Goal: Task Accomplishment & Management: Complete application form

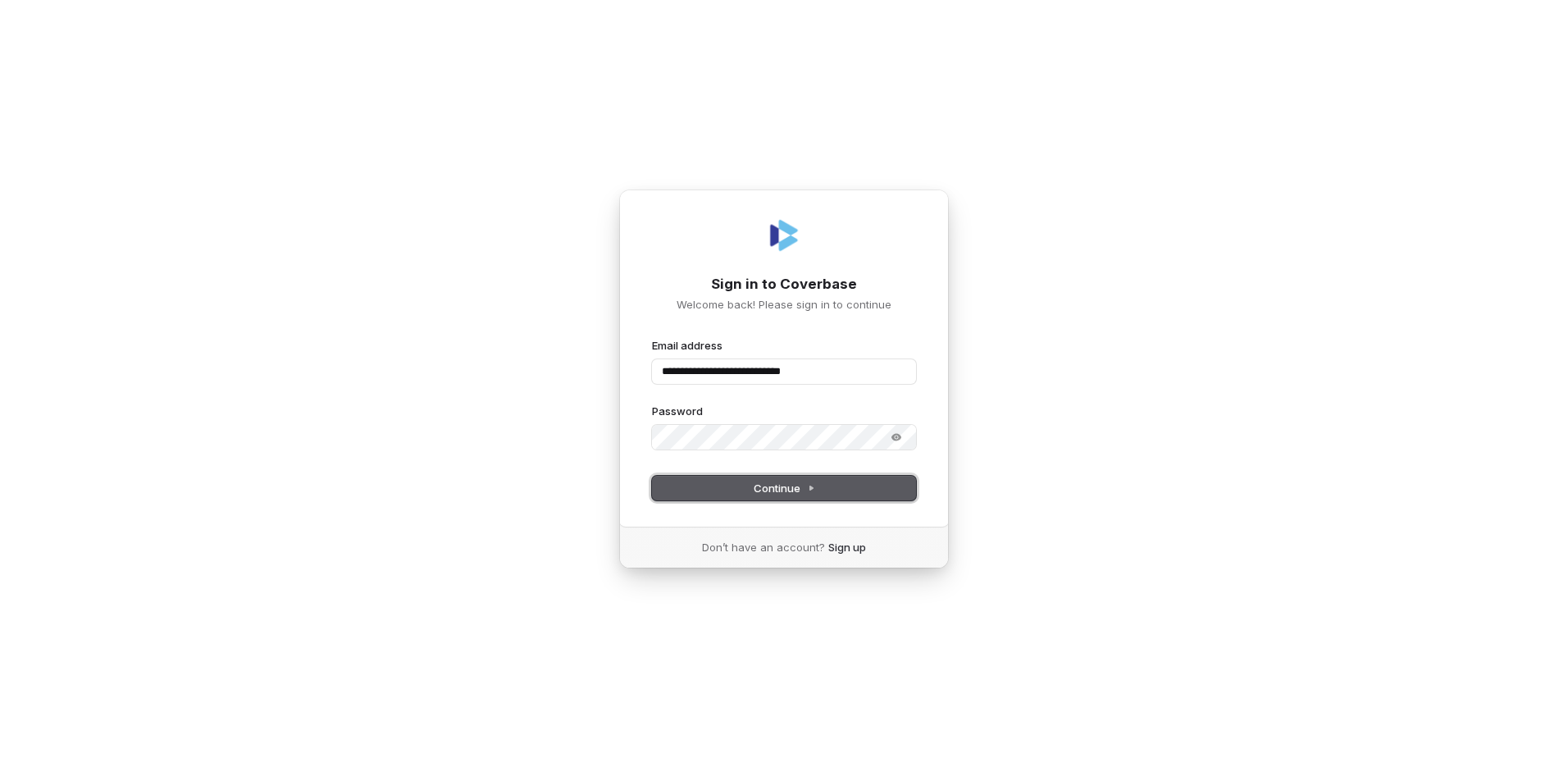
click at [752, 485] on button "Continue" at bounding box center [783, 488] width 264 height 25
type input "**********"
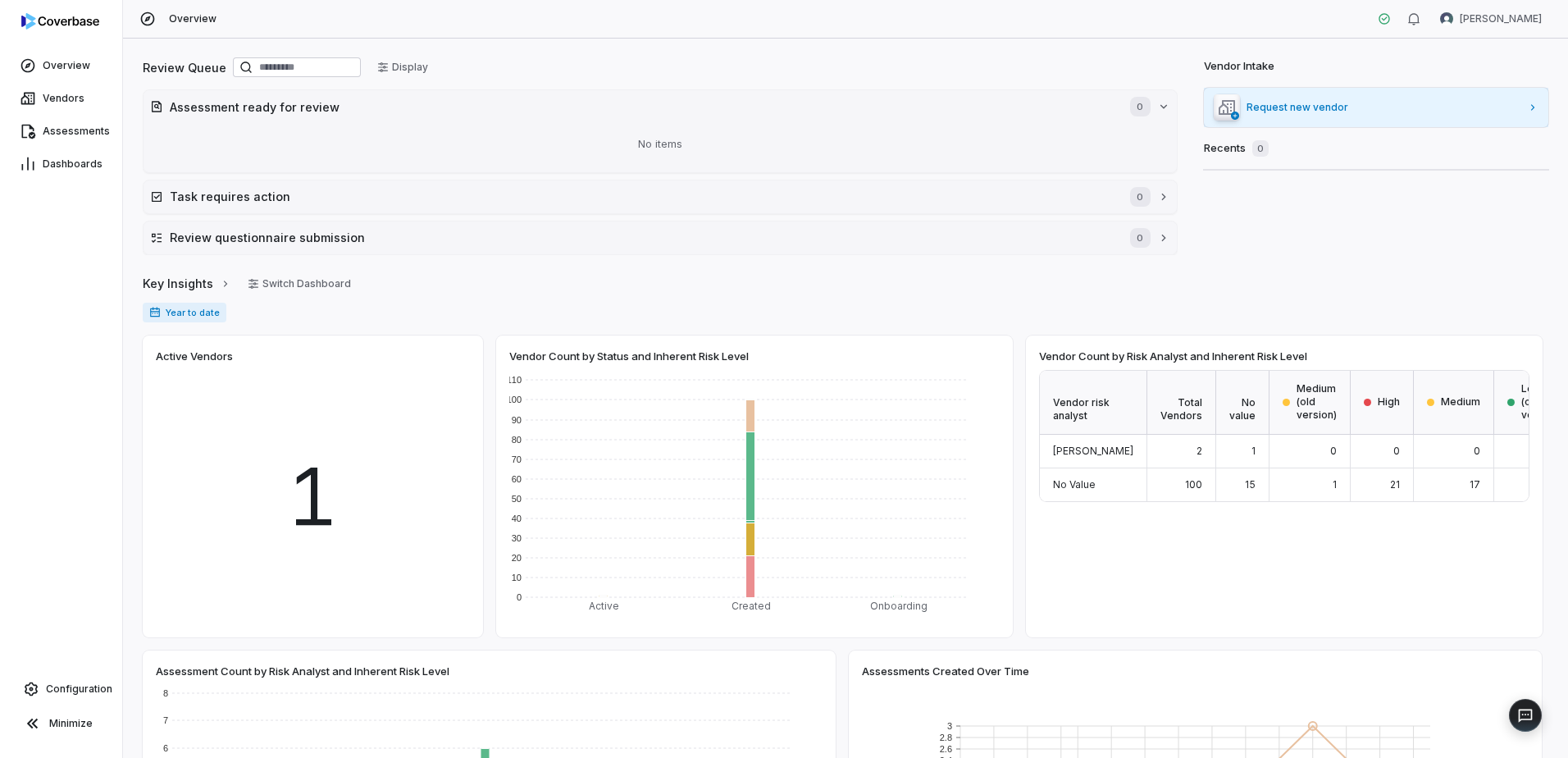
click at [1502, 110] on span "Request new vendor" at bounding box center [1383, 107] width 275 height 13
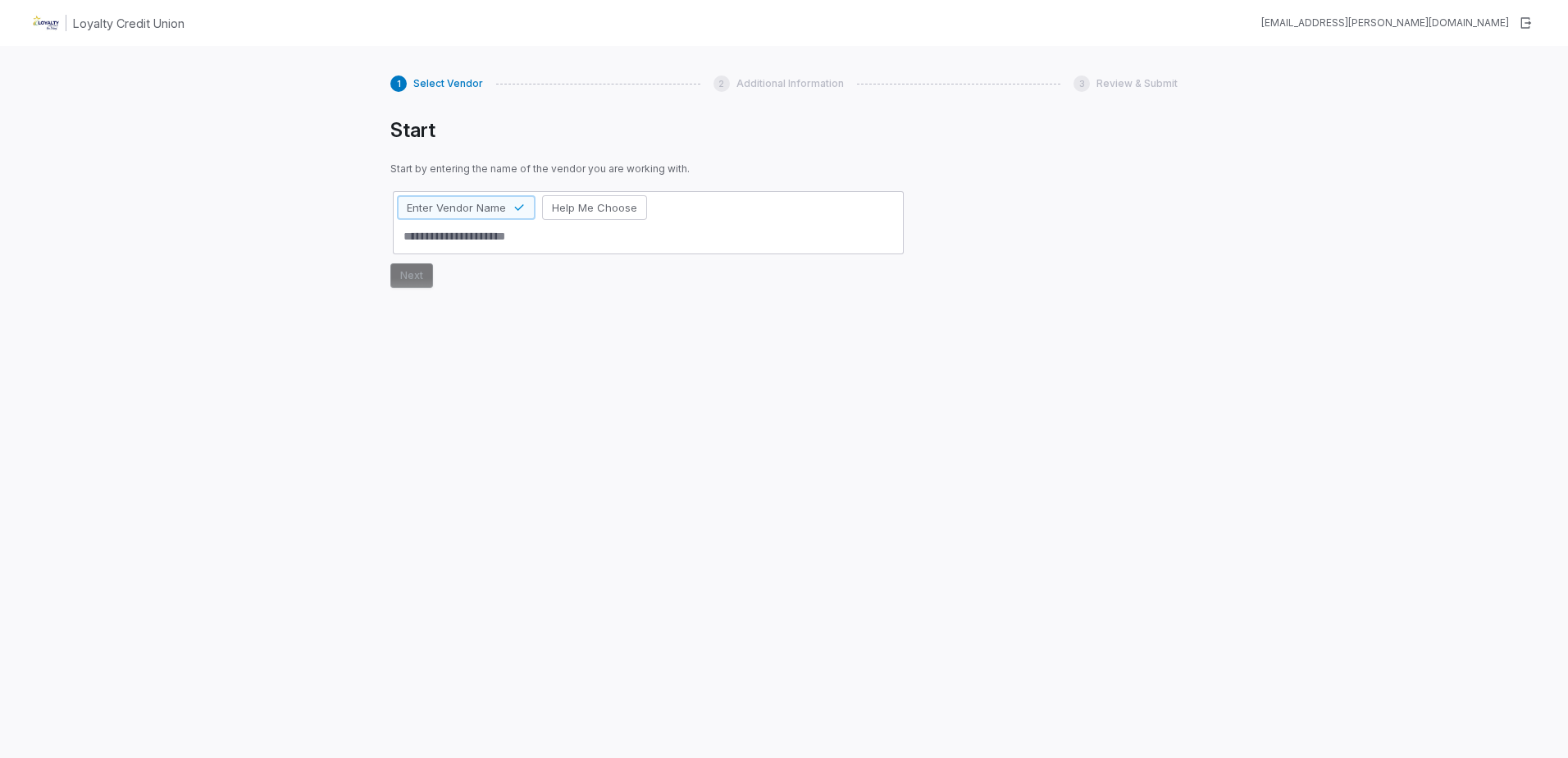
click at [433, 239] on textarea at bounding box center [648, 237] width 502 height 27
type textarea "*"
type textarea "**"
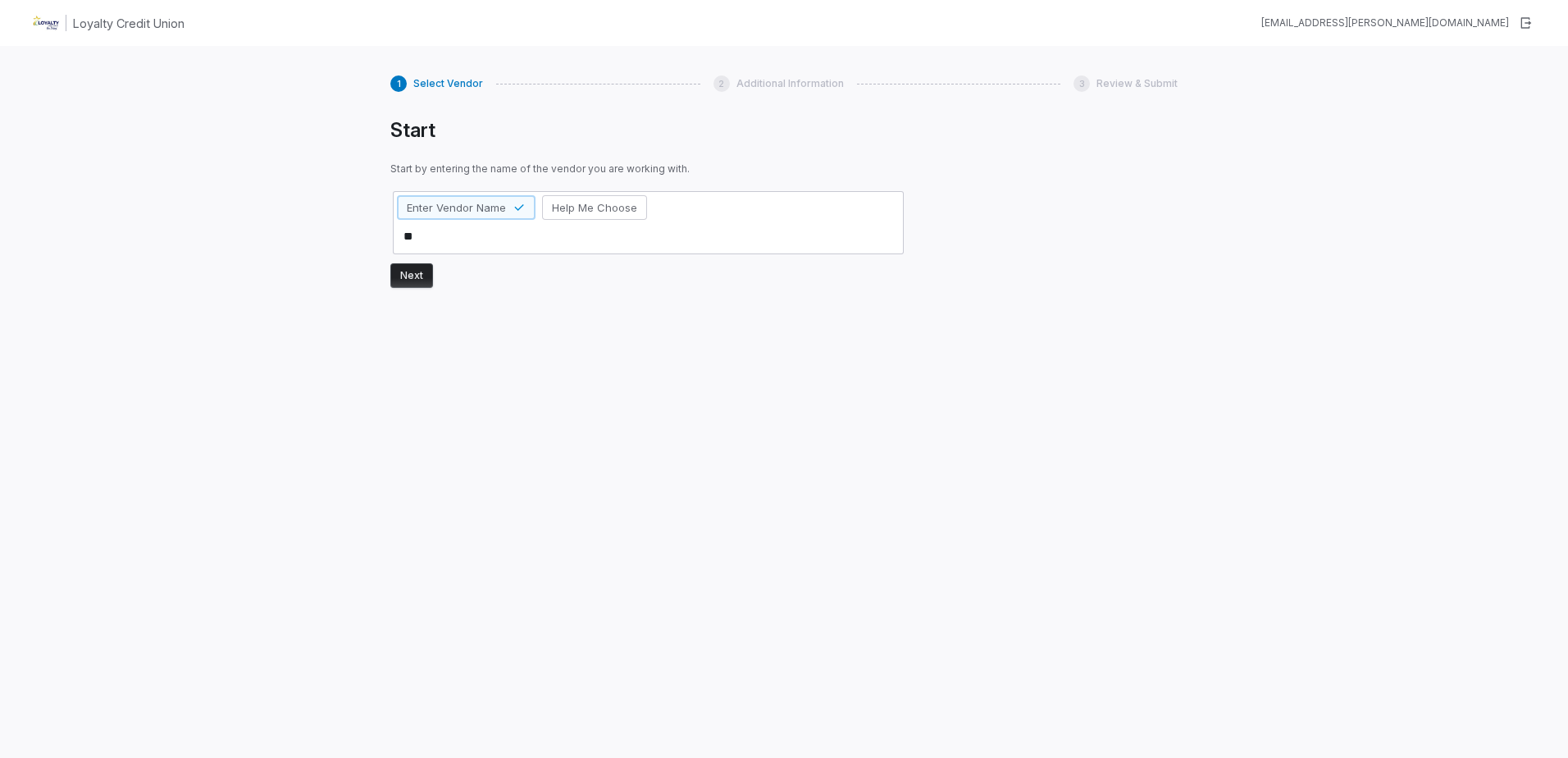
type textarea "*"
type textarea "***"
type textarea "*"
type textarea "****"
type textarea "*"
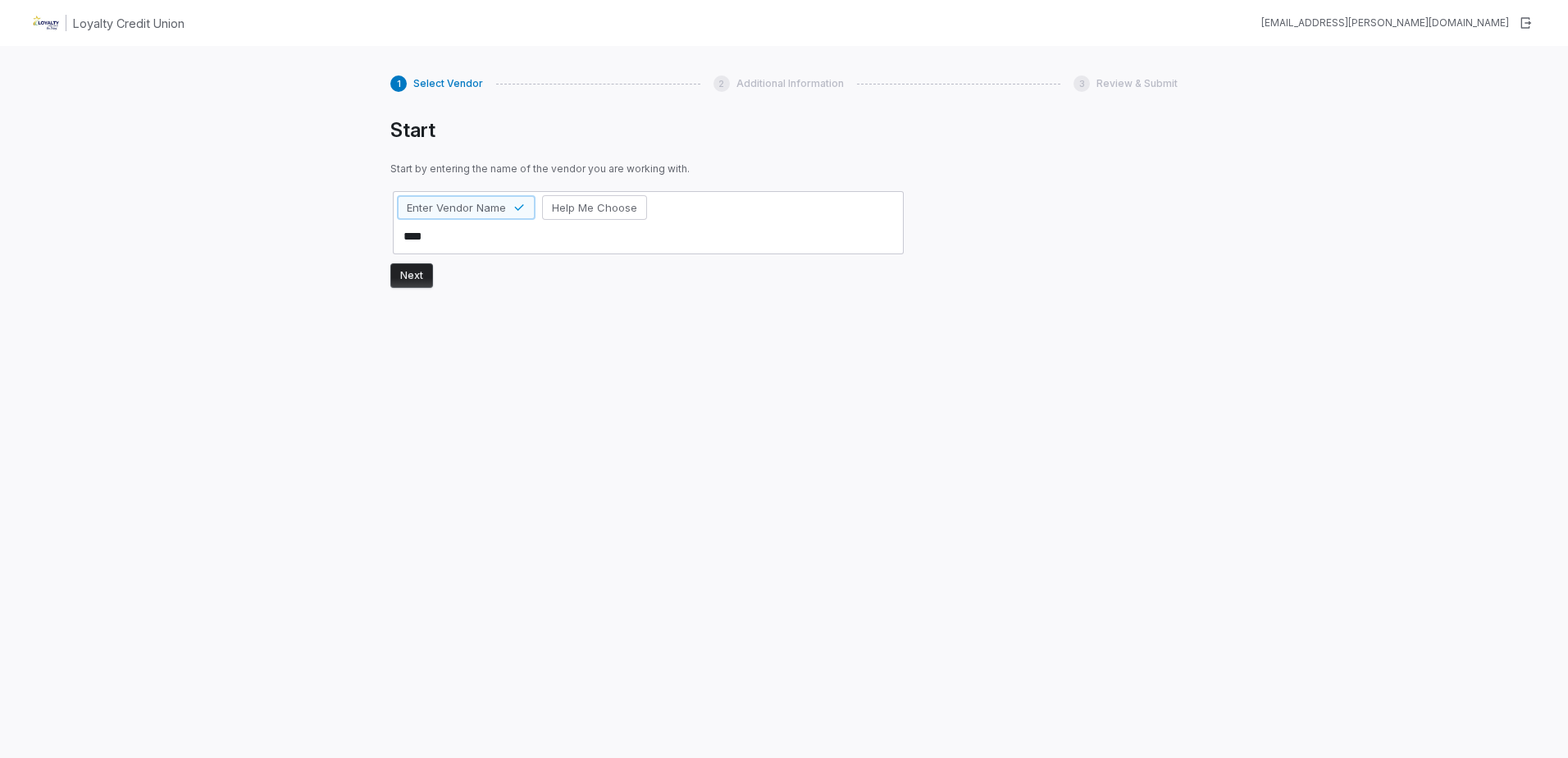
type textarea "*****"
type textarea "*"
type textarea "******"
type textarea "*"
type textarea "*******"
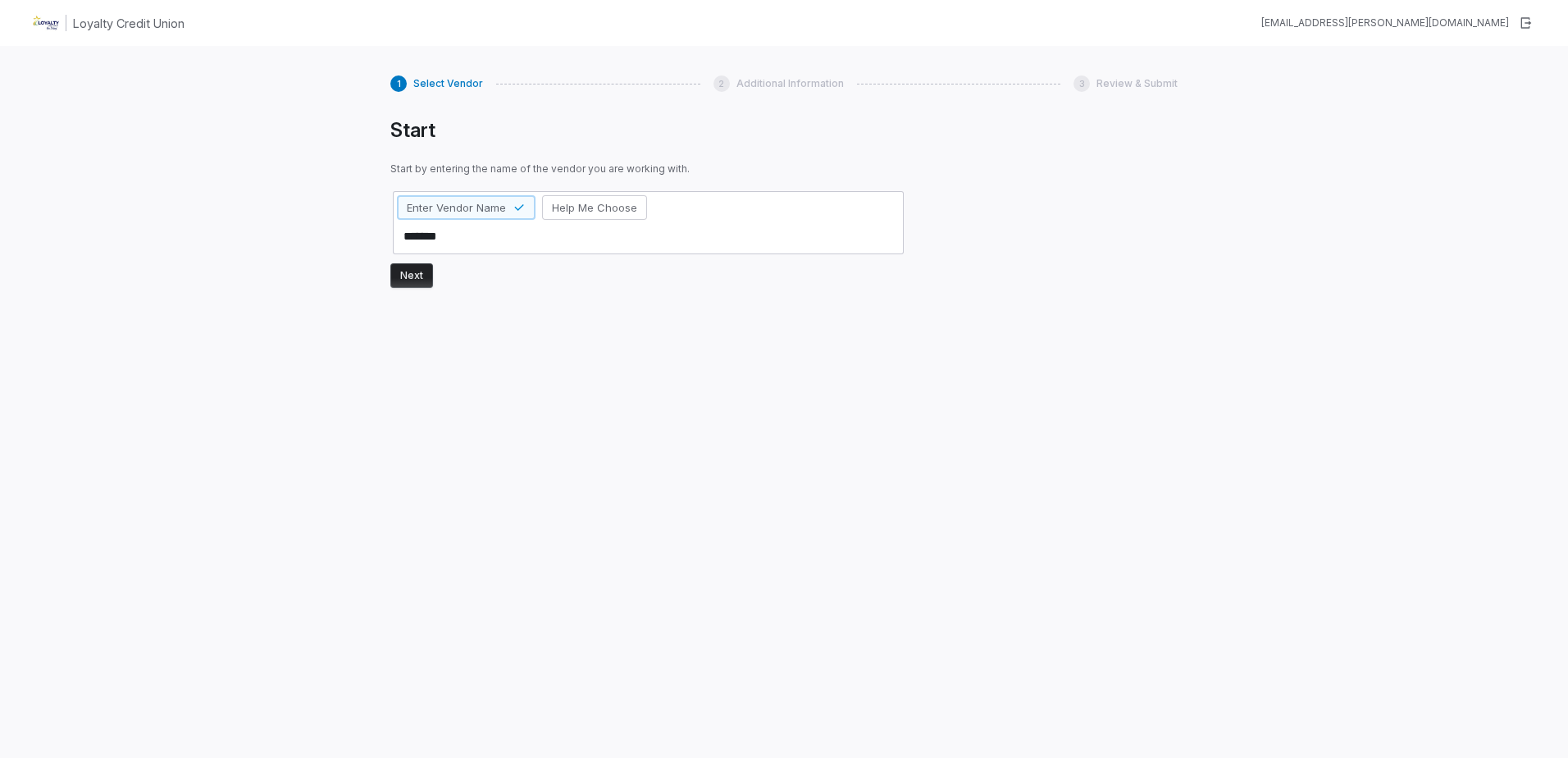
type textarea "*"
type textarea "********"
click at [478, 301] on div at bounding box center [648, 307] width 516 height 39
drag, startPoint x: 440, startPoint y: 238, endPoint x: 987, endPoint y: 445, distance: 584.9
click at [992, 445] on div "Start Start by entering the name of the vendor you are working with. Enter Vend…" at bounding box center [783, 414] width 787 height 593
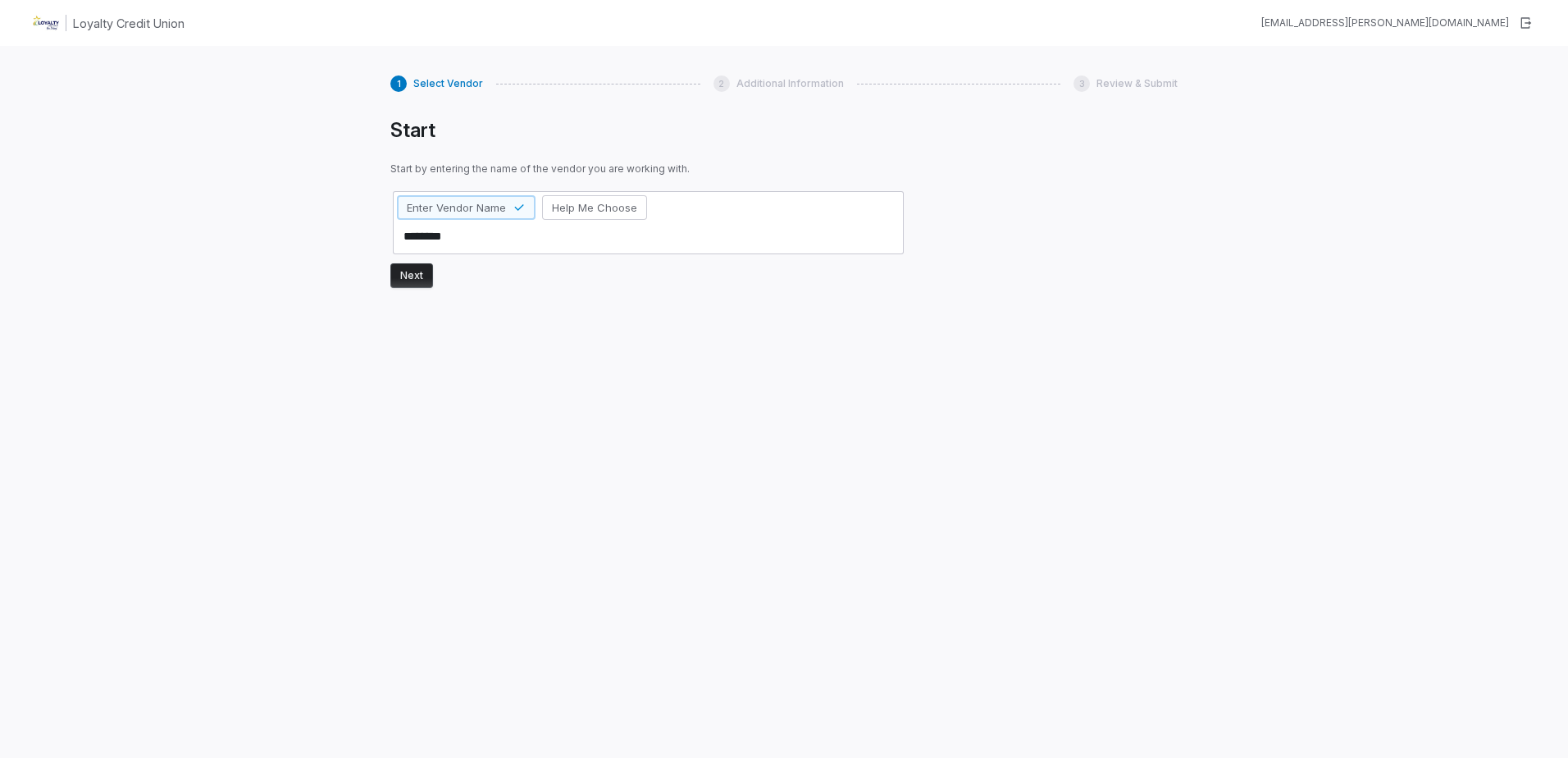
click at [414, 276] on button "Next" at bounding box center [411, 276] width 42 height 25
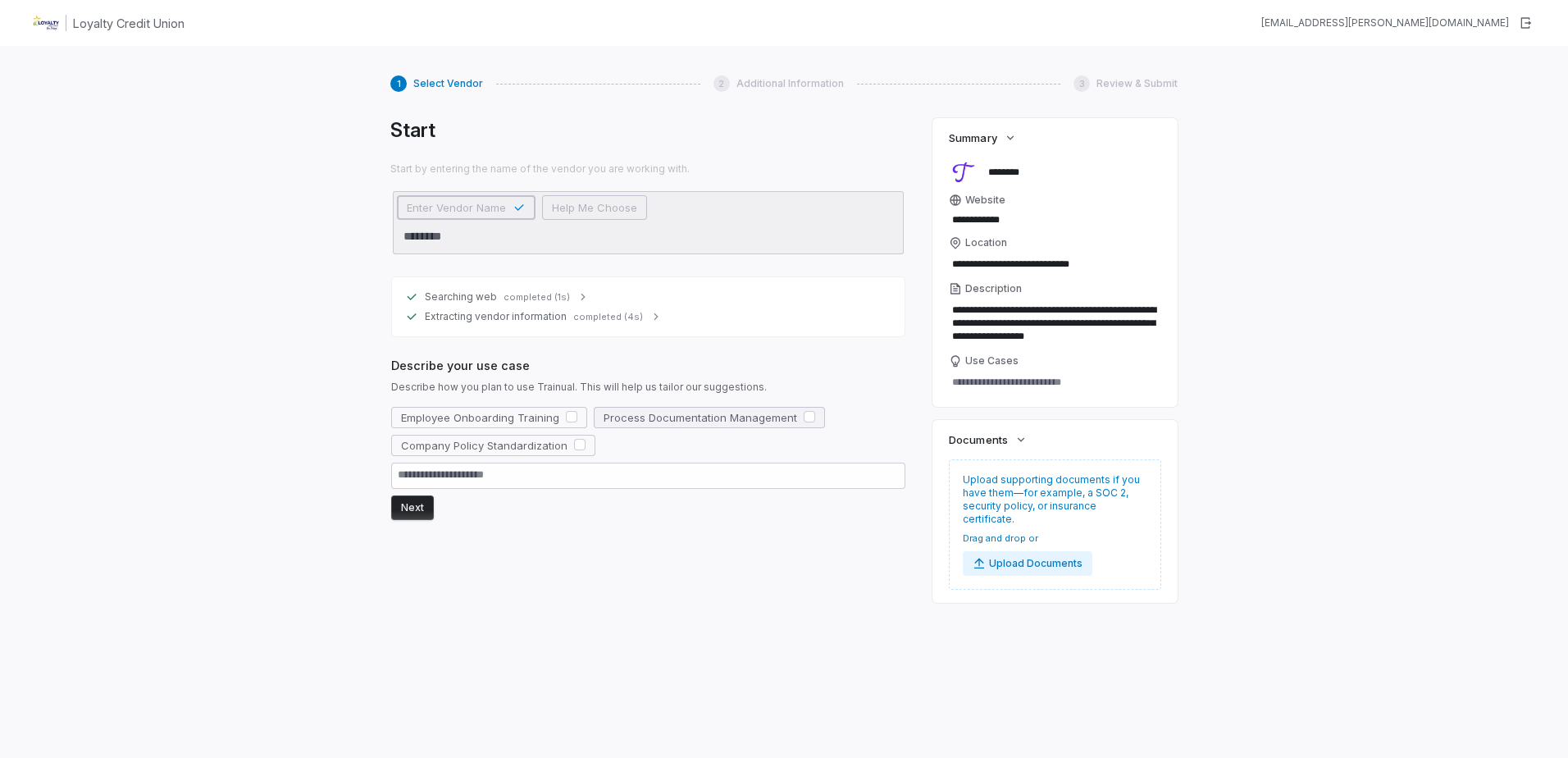
click at [803, 416] on button "button" at bounding box center [809, 417] width 12 height 11
click at [582, 446] on button "button" at bounding box center [580, 445] width 12 height 11
click at [412, 510] on button "Next" at bounding box center [412, 508] width 42 height 25
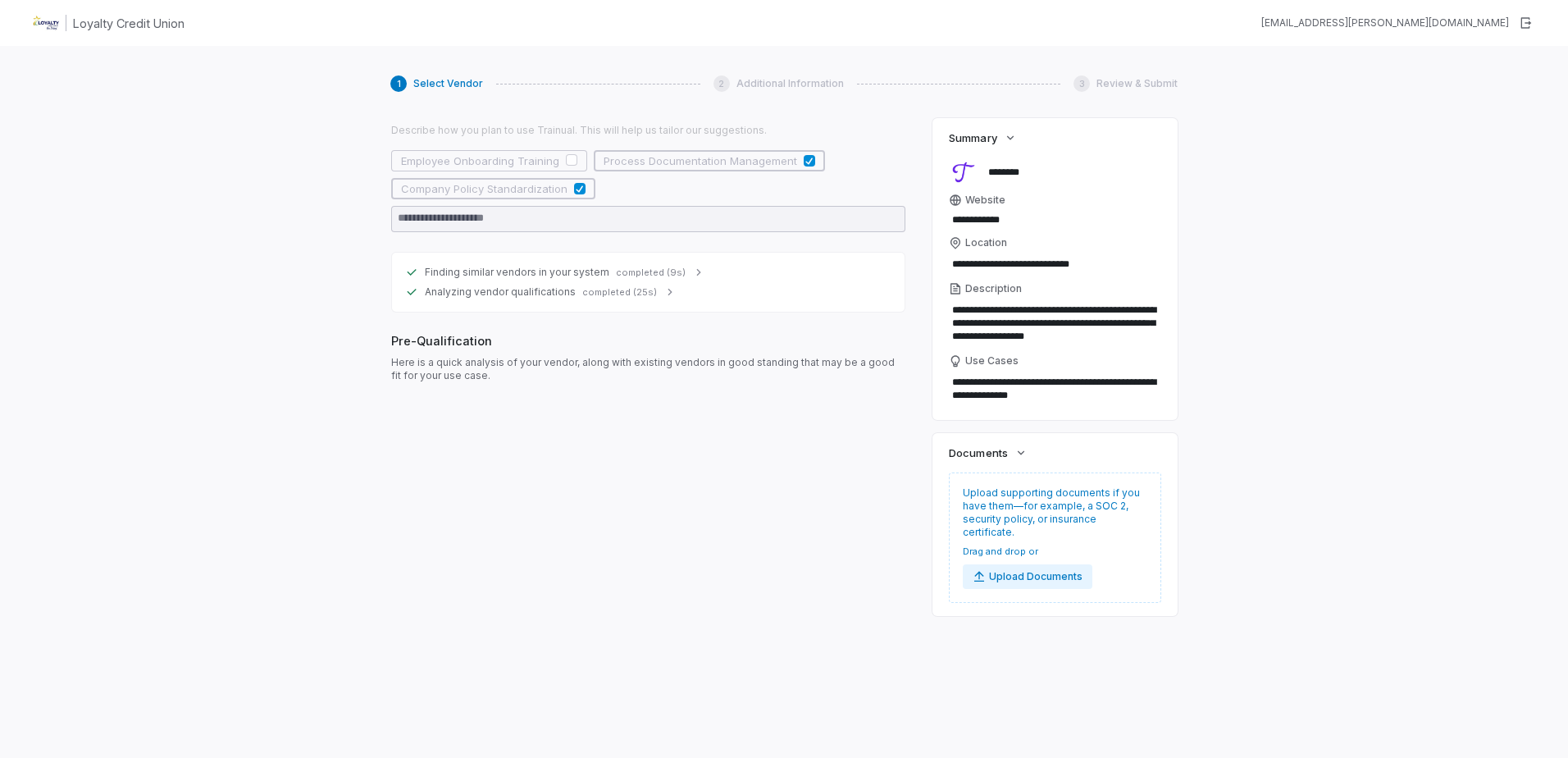
scroll to position [306, 0]
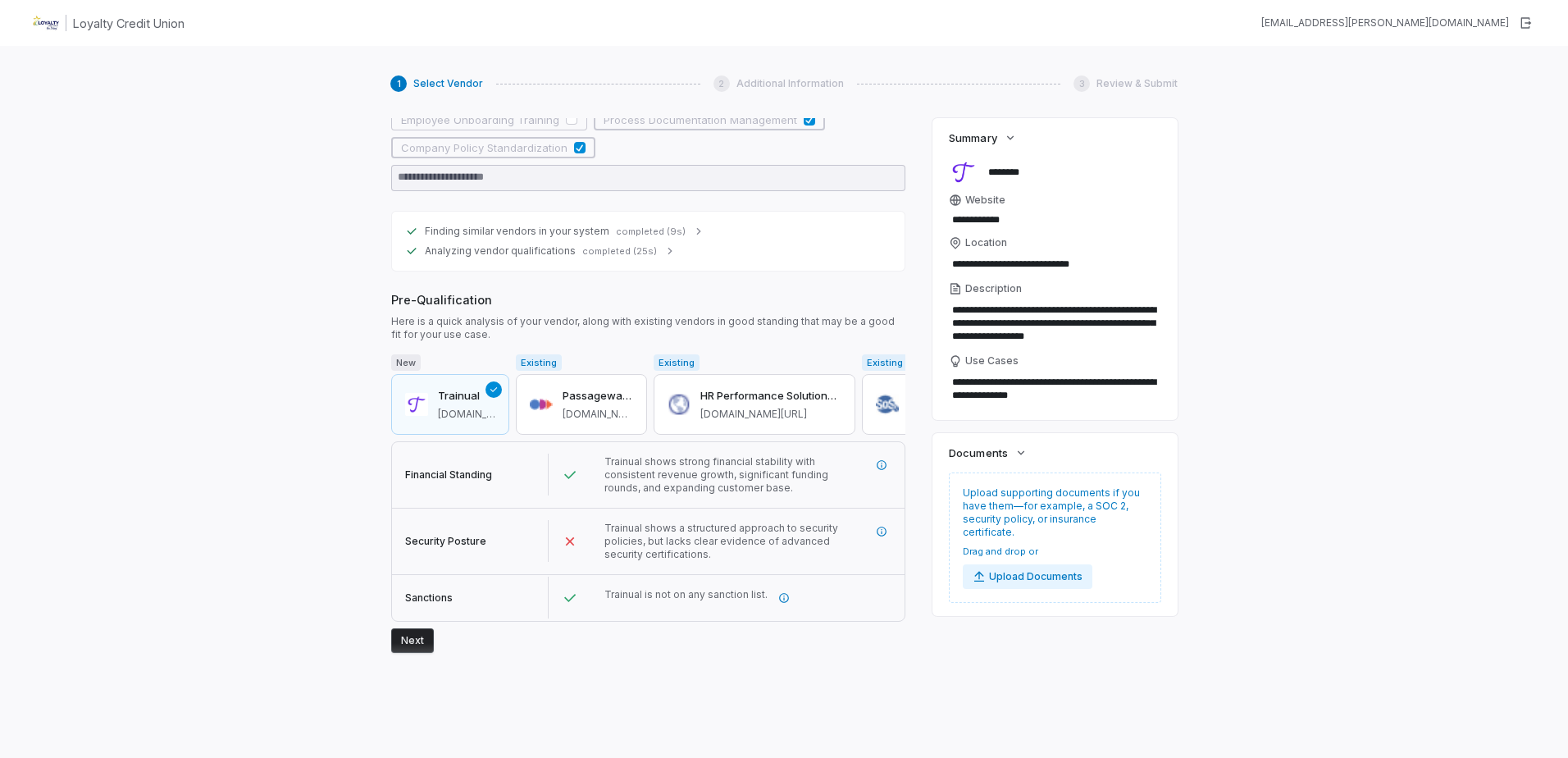
click at [406, 639] on button "Next" at bounding box center [412, 640] width 42 height 25
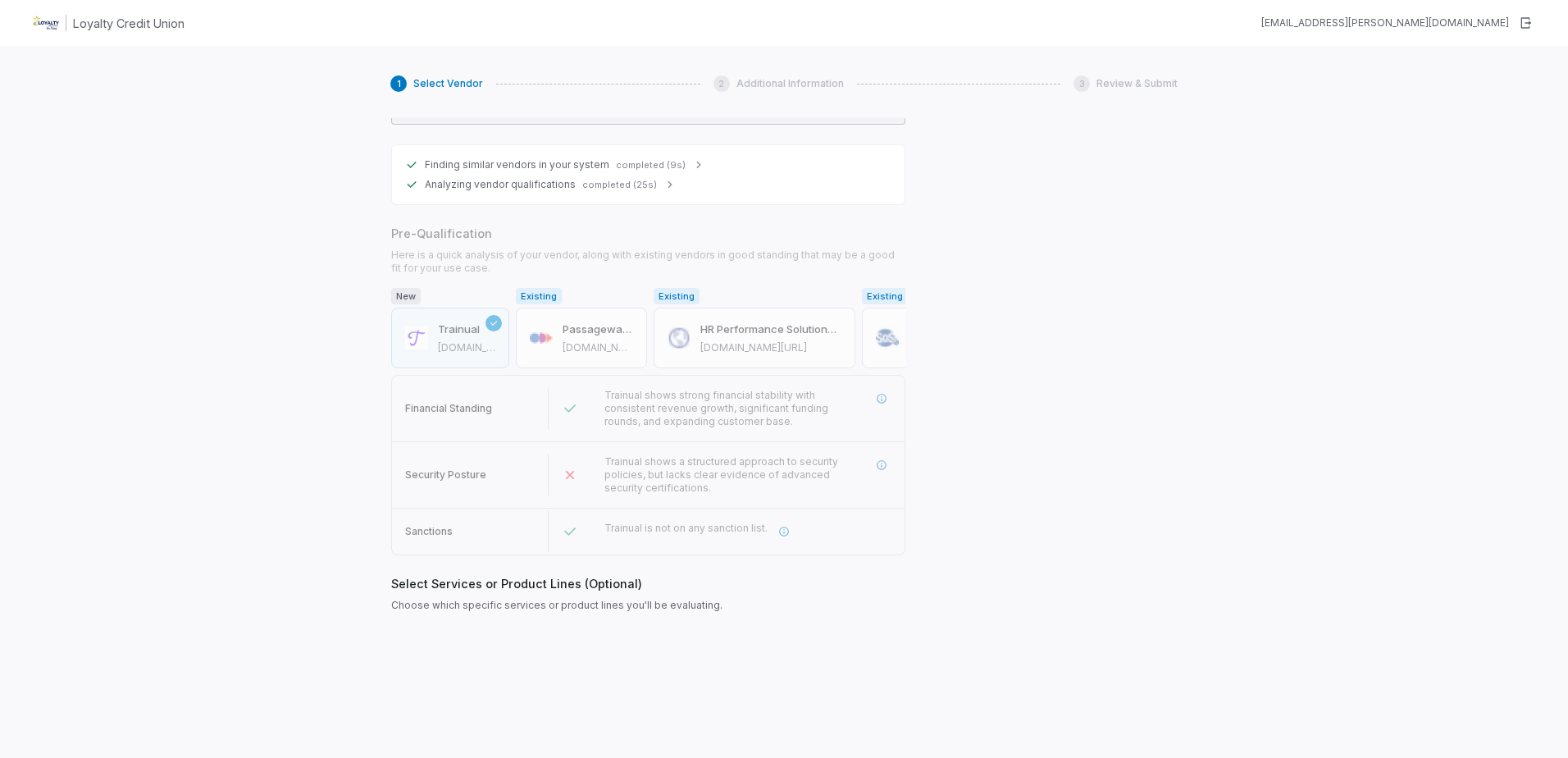
scroll to position [413, 0]
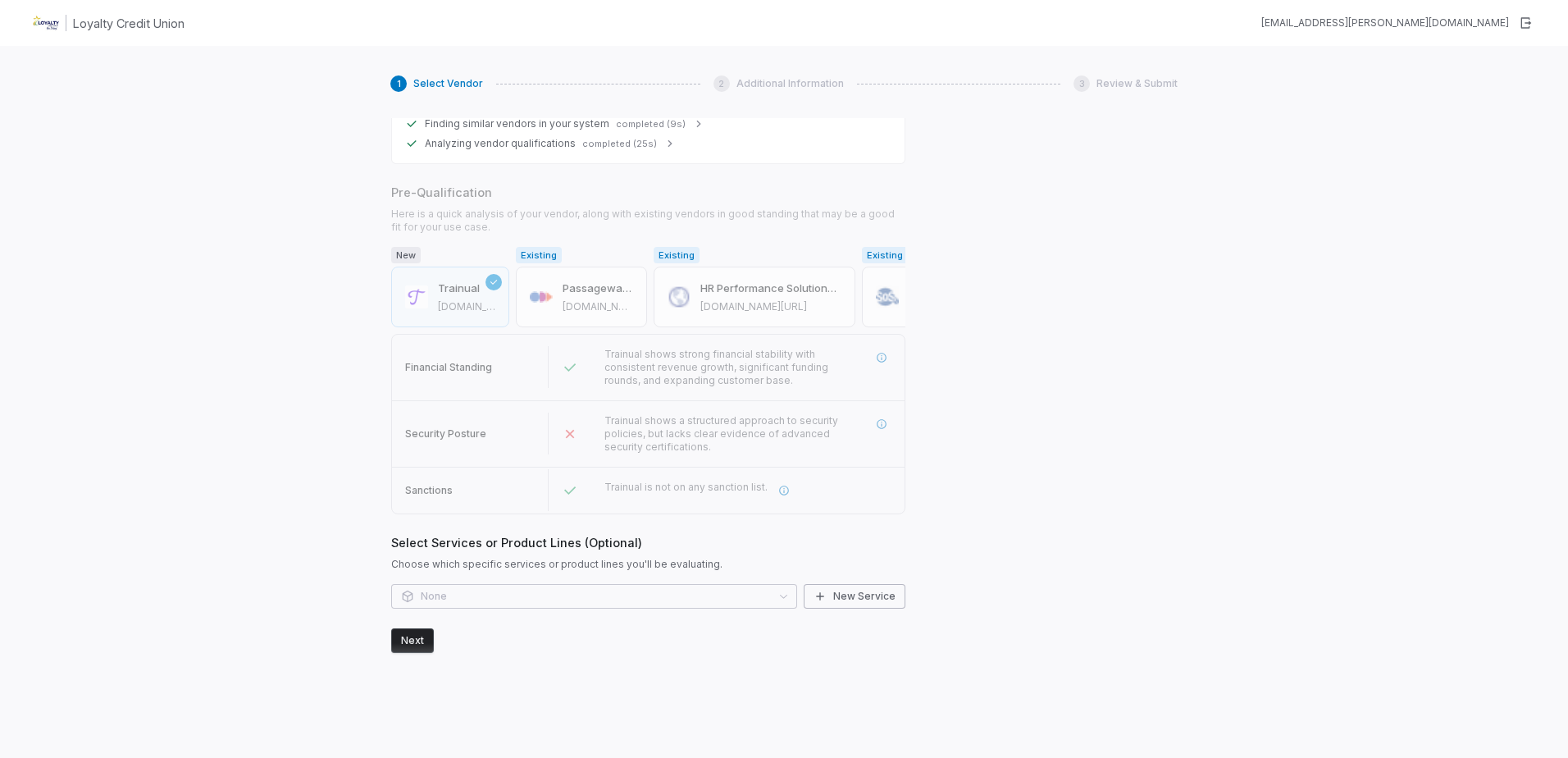
click at [577, 592] on div "None New Service" at bounding box center [648, 596] width 514 height 25
click at [573, 598] on div "None New Service" at bounding box center [648, 596] width 514 height 25
click at [784, 597] on div "None New Service" at bounding box center [648, 596] width 514 height 25
click at [408, 635] on button "Next" at bounding box center [412, 640] width 42 height 25
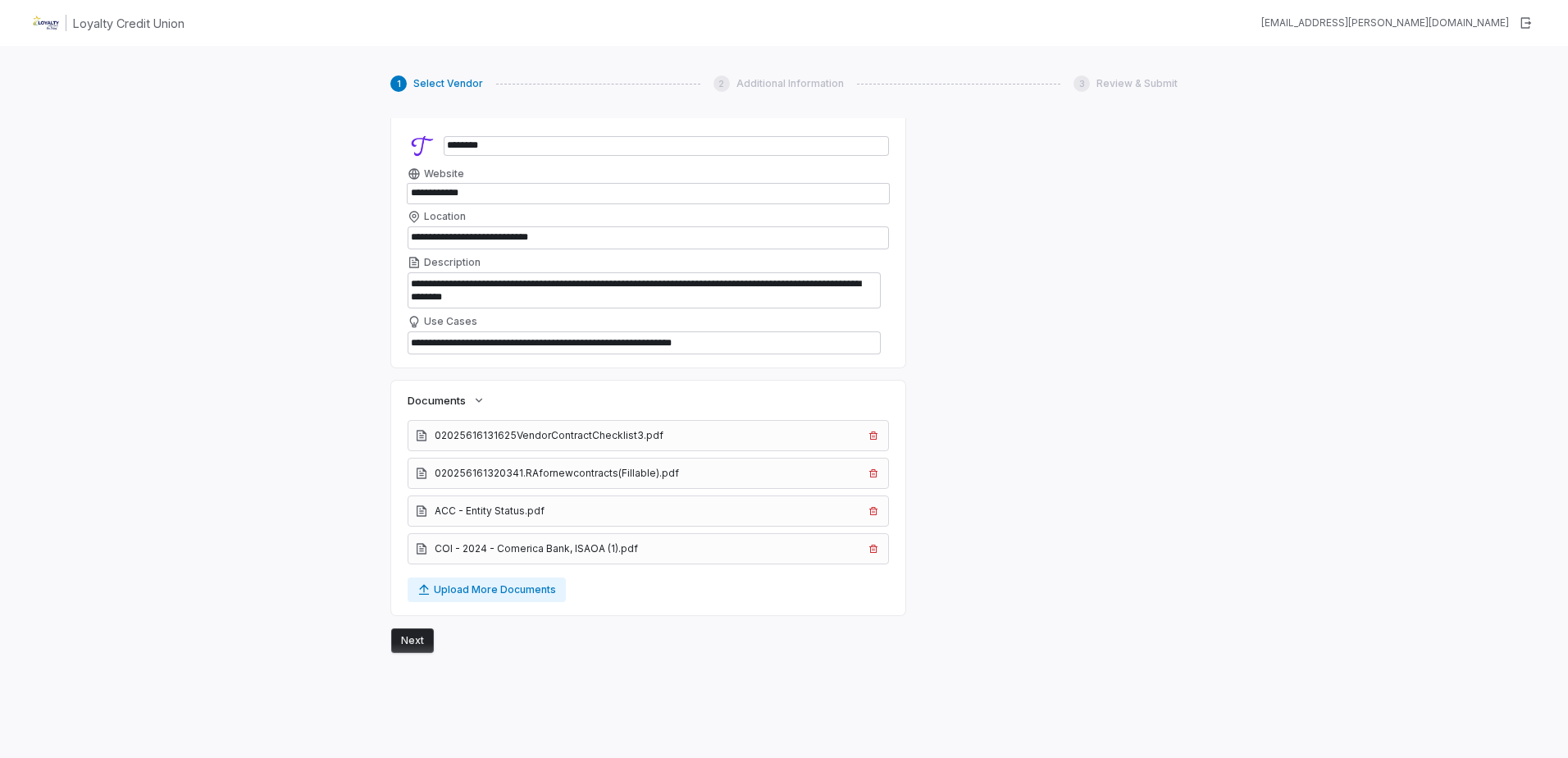
scroll to position [1025, 0]
click at [410, 639] on button "Next" at bounding box center [412, 640] width 42 height 25
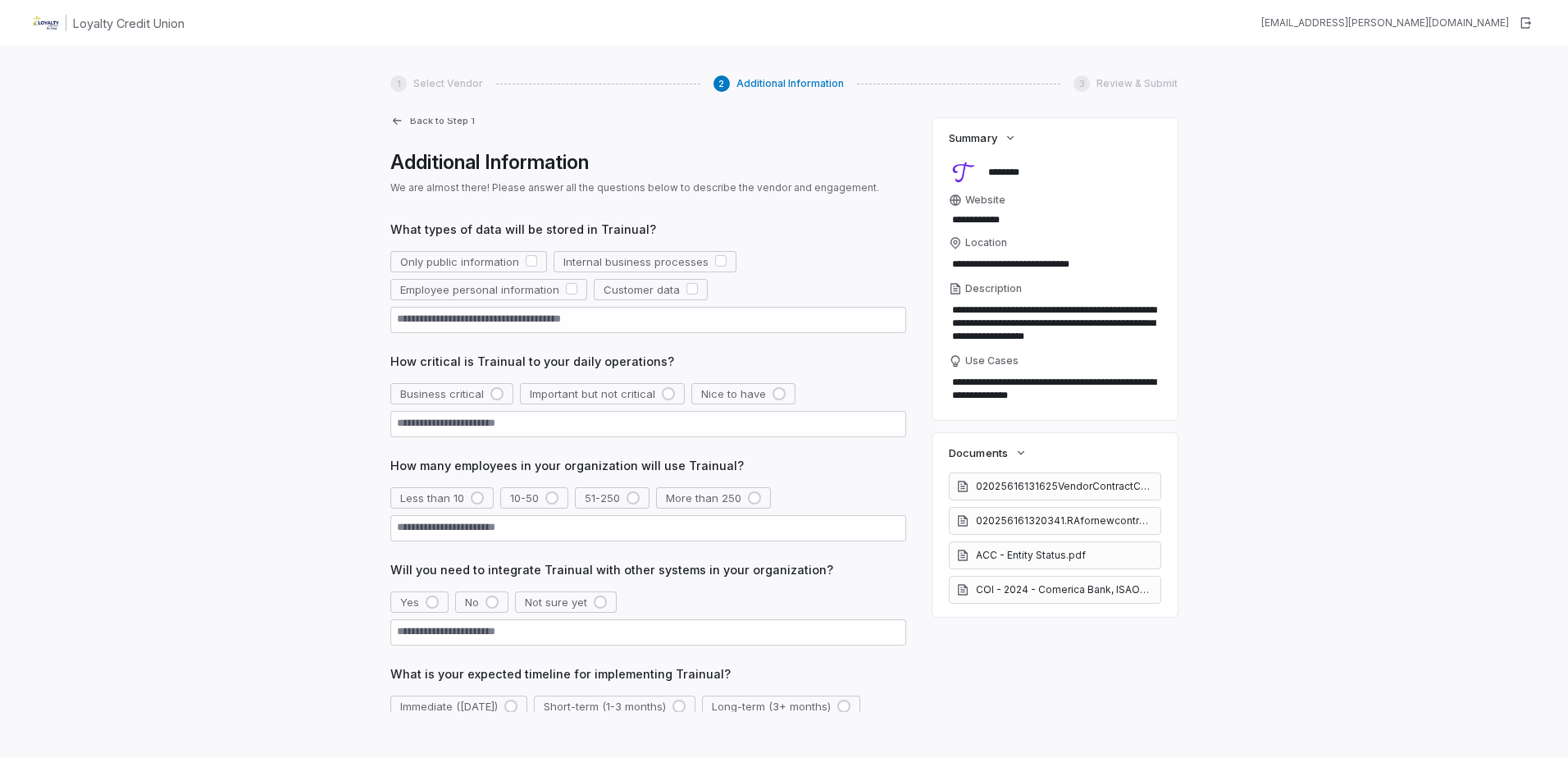
scroll to position [0, 0]
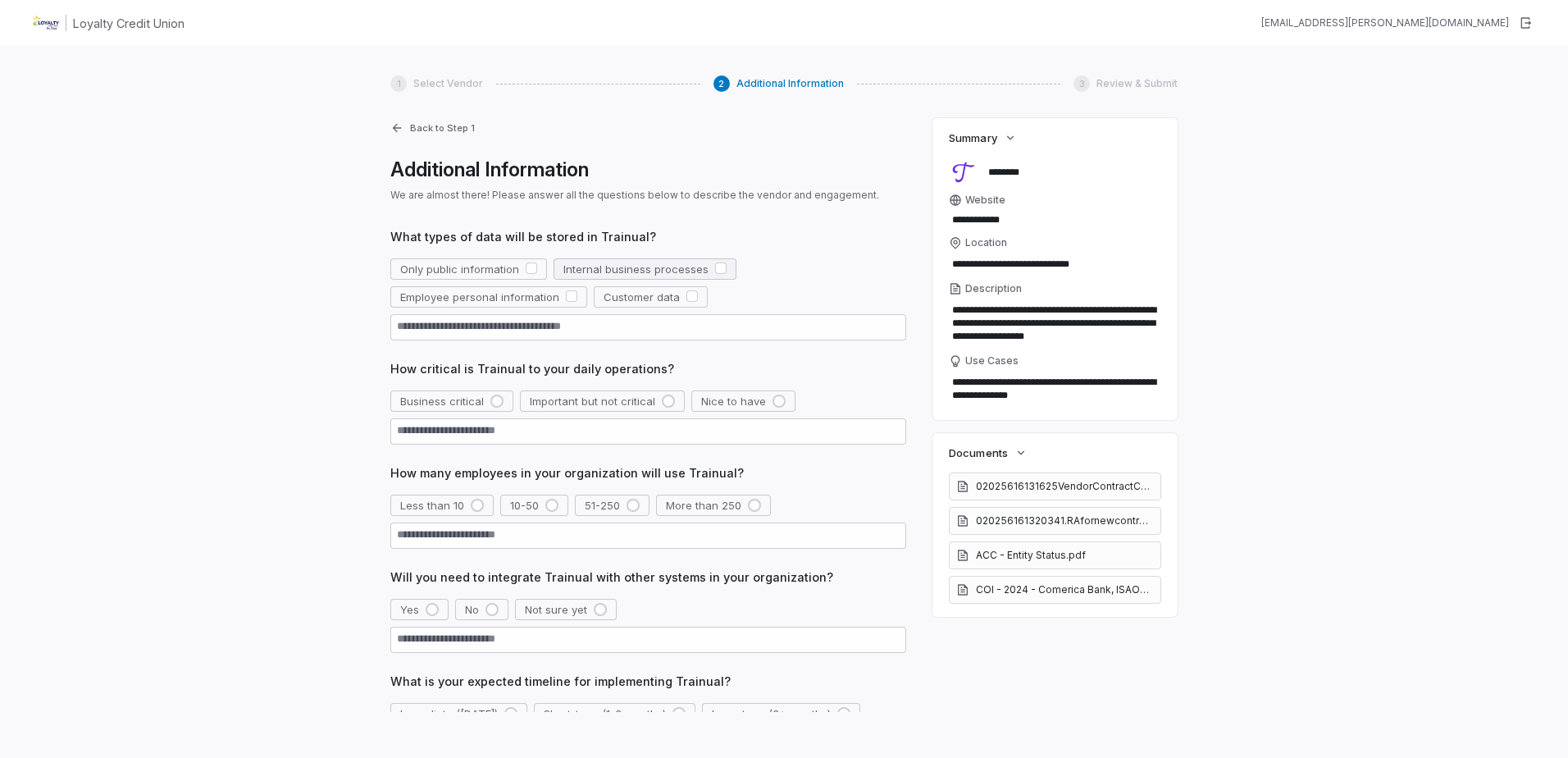
click at [715, 270] on button "button" at bounding box center [721, 268] width 12 height 11
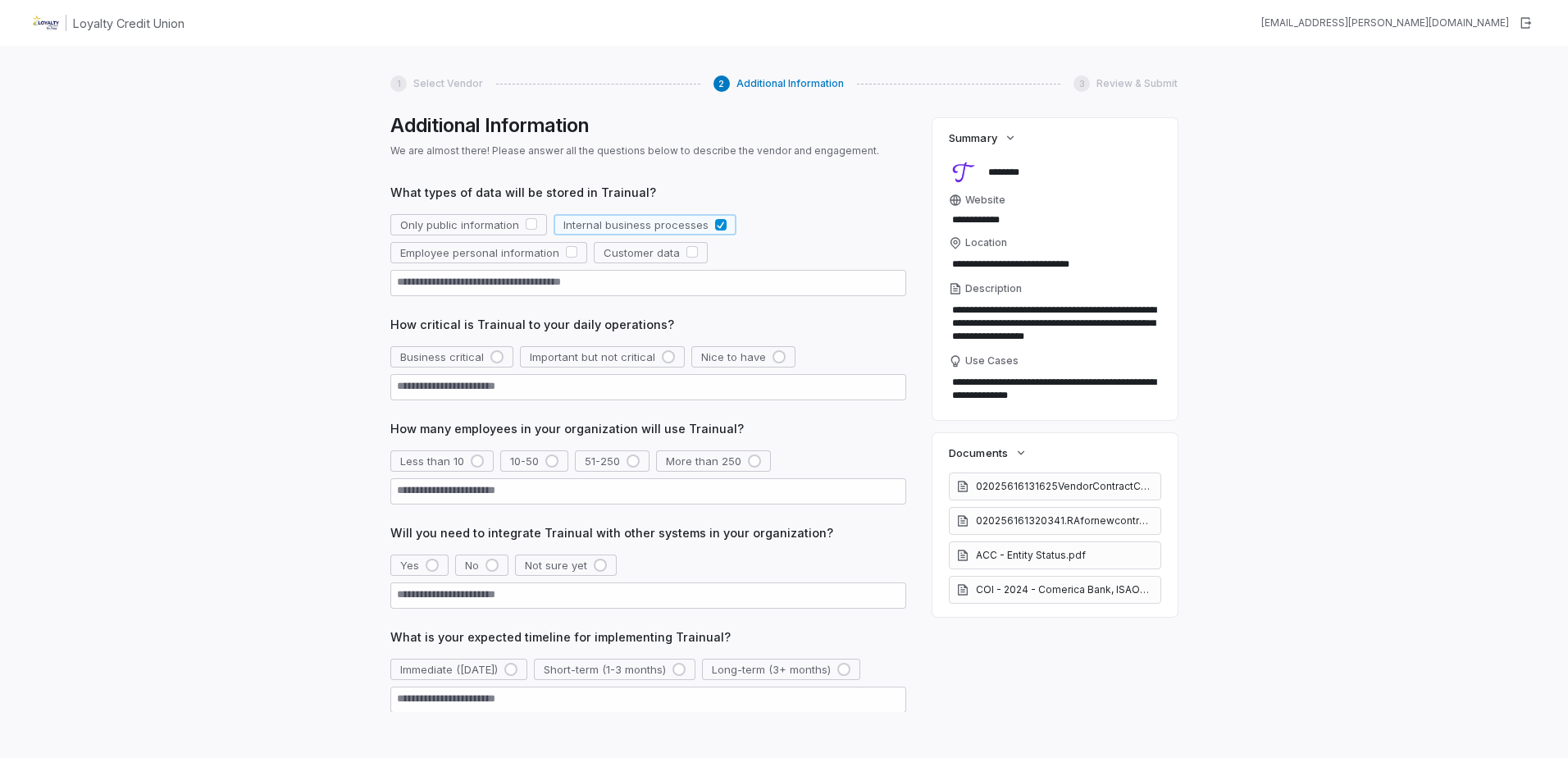
scroll to position [82, 0]
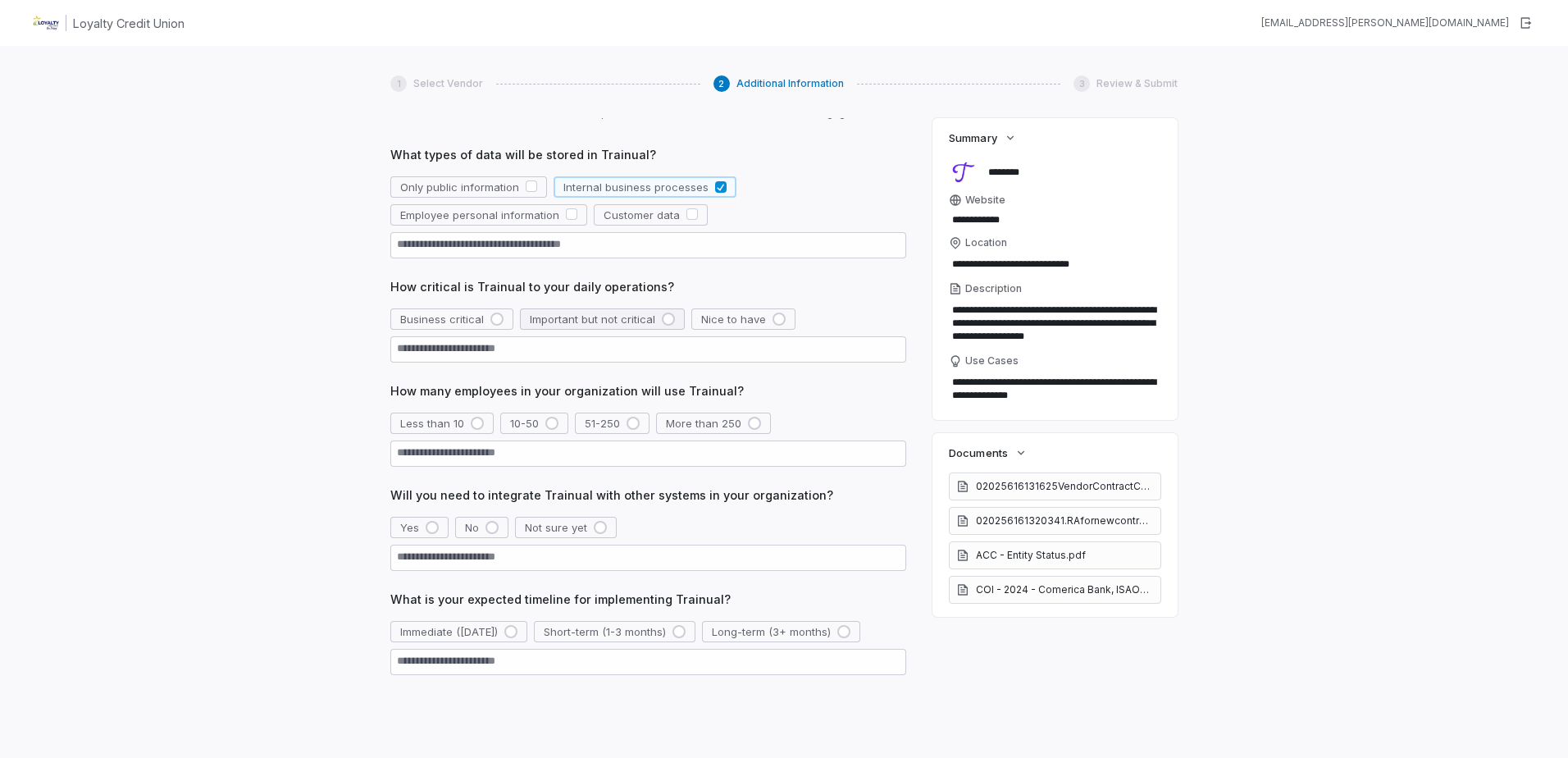
click at [547, 320] on span "Important but not critical" at bounding box center [592, 318] width 126 height 14
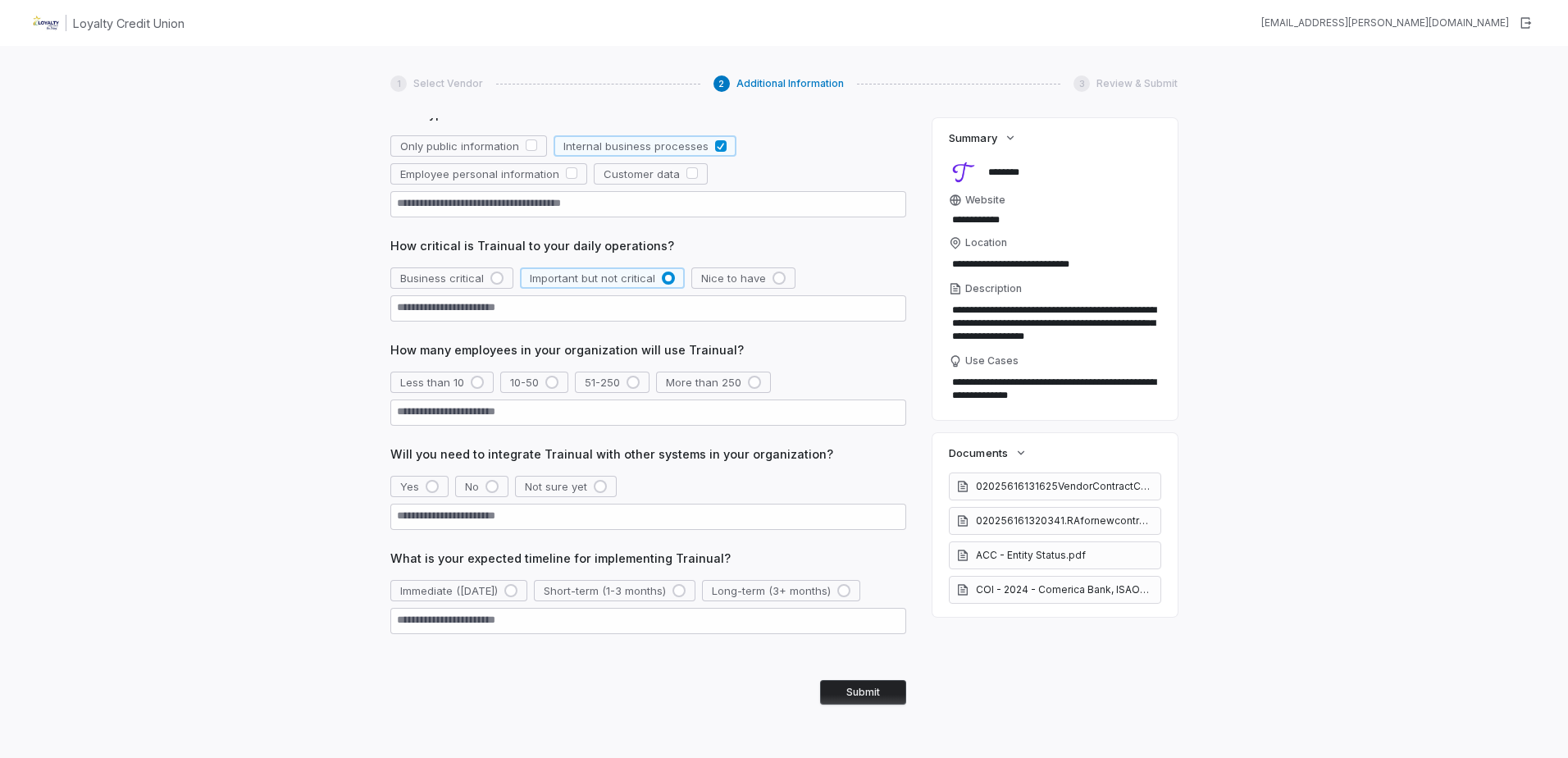
scroll to position [142, 0]
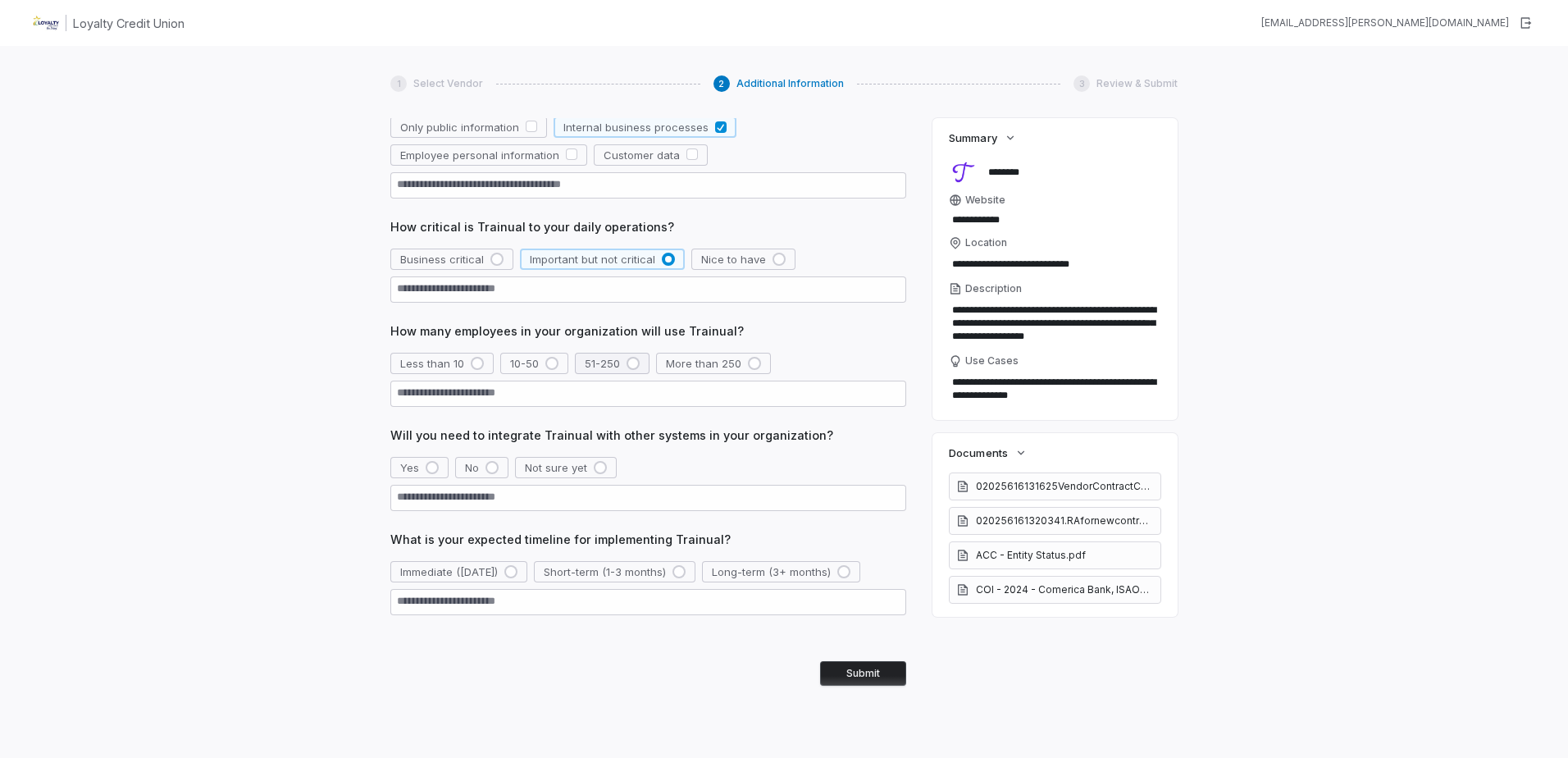
click at [598, 363] on span "51-250" at bounding box center [602, 362] width 35 height 14
click at [490, 469] on div "button" at bounding box center [492, 468] width 13 height 13
click at [770, 575] on span "Long-term (3+ months)" at bounding box center [772, 571] width 119 height 14
click at [842, 672] on button "Submit" at bounding box center [864, 674] width 86 height 25
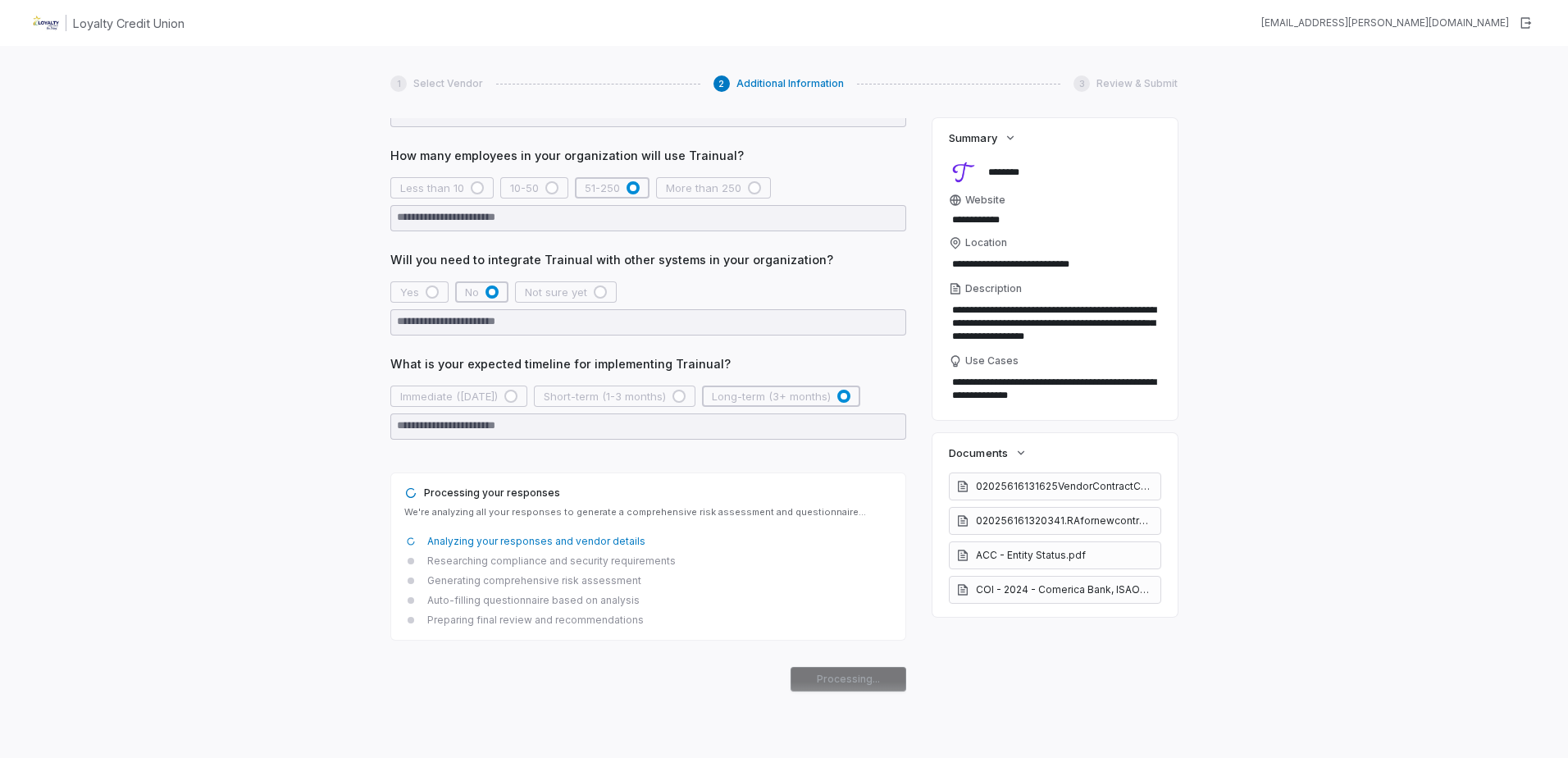
scroll to position [323, 0]
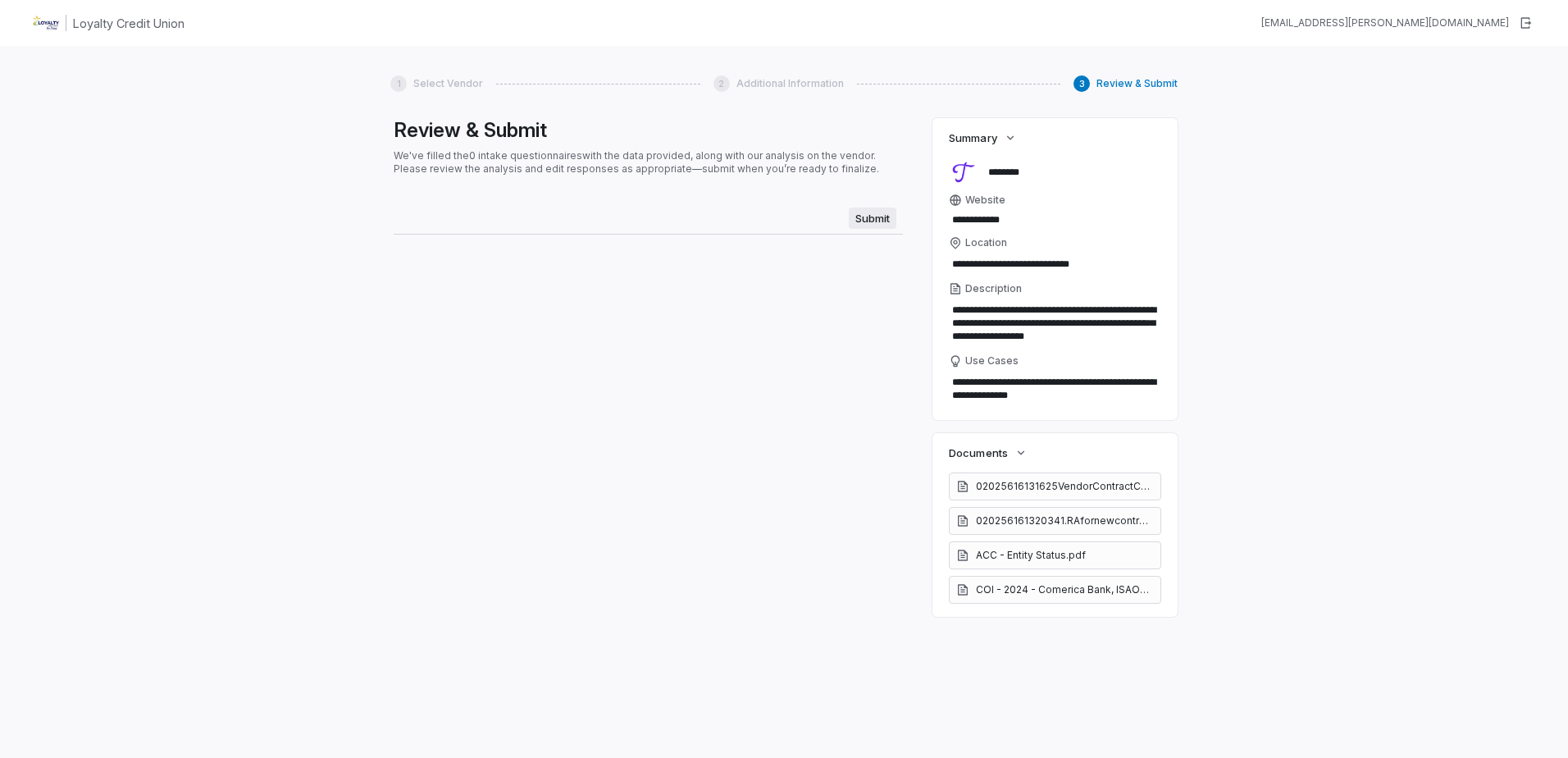
click at [870, 219] on span "Submit" at bounding box center [873, 218] width 48 height 21
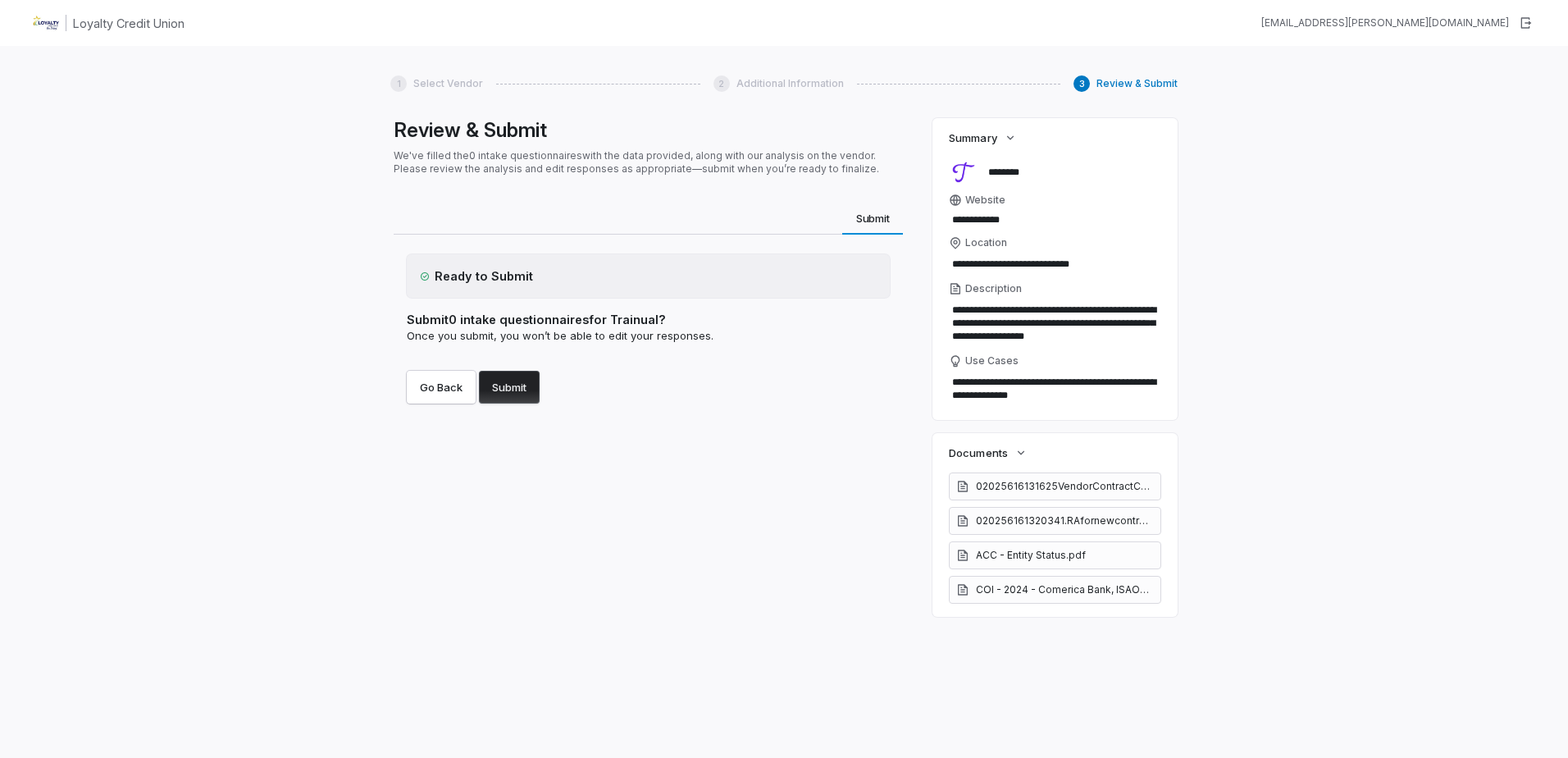
click at [510, 381] on button "Submit" at bounding box center [509, 387] width 60 height 33
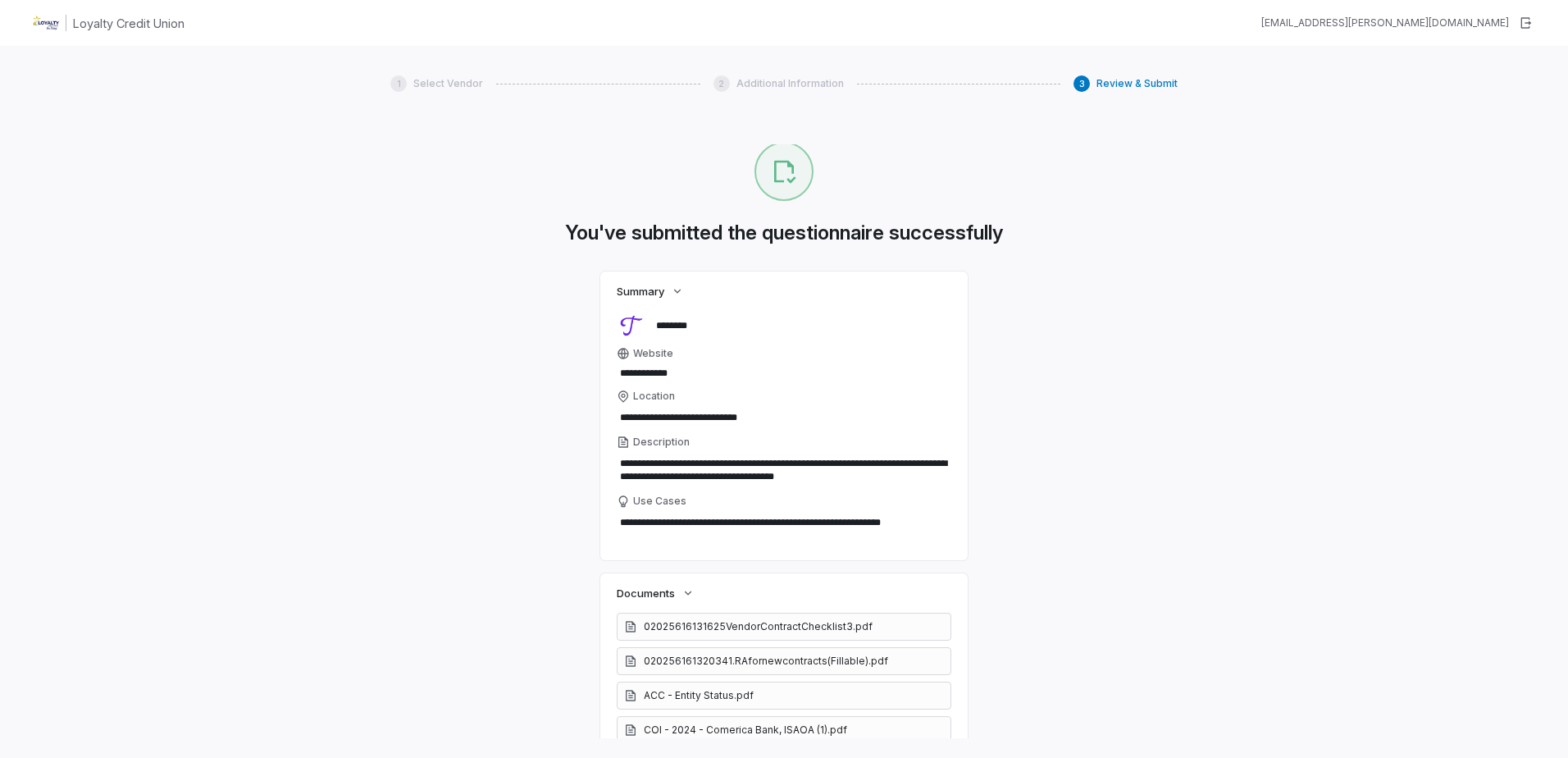
scroll to position [0, 0]
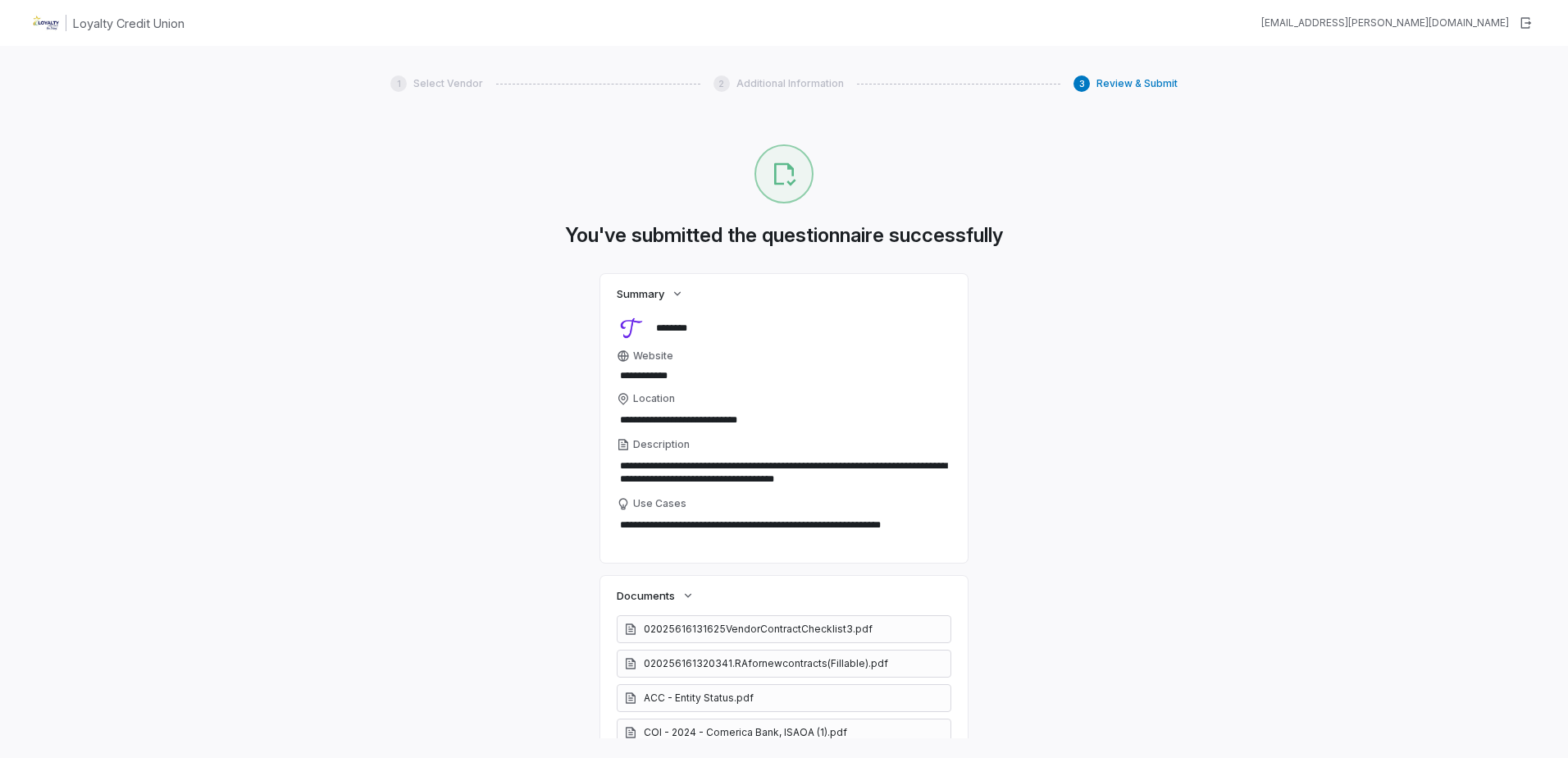
click at [112, 23] on h1 "Loyalty Credit Union" at bounding box center [128, 23] width 111 height 17
click at [56, 24] on img at bounding box center [45, 22] width 26 height 26
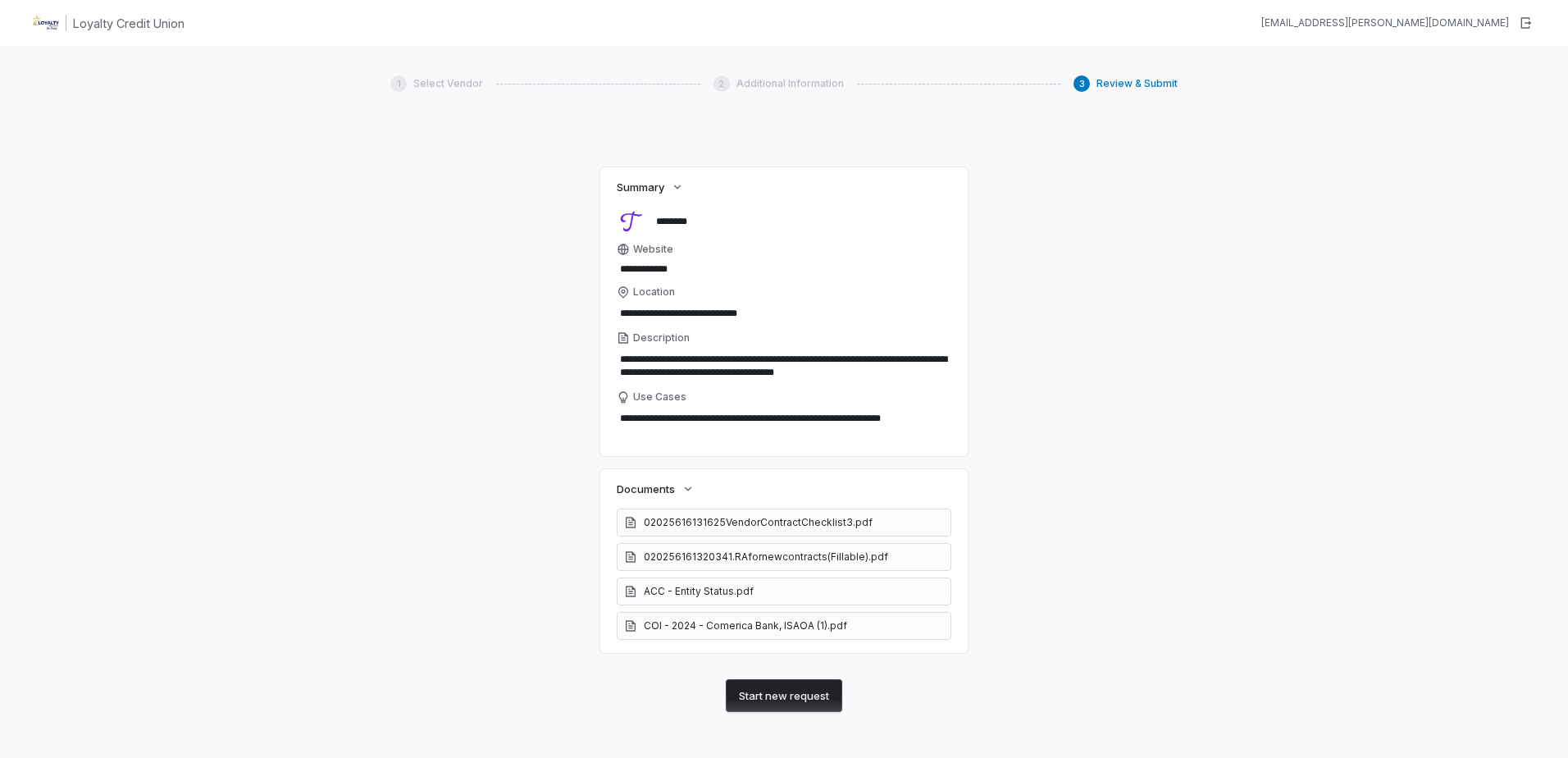
click at [874, 701] on div "**********" at bounding box center [783, 441] width 787 height 593
click at [733, 697] on button "Start new request" at bounding box center [783, 695] width 116 height 33
type textarea "*"
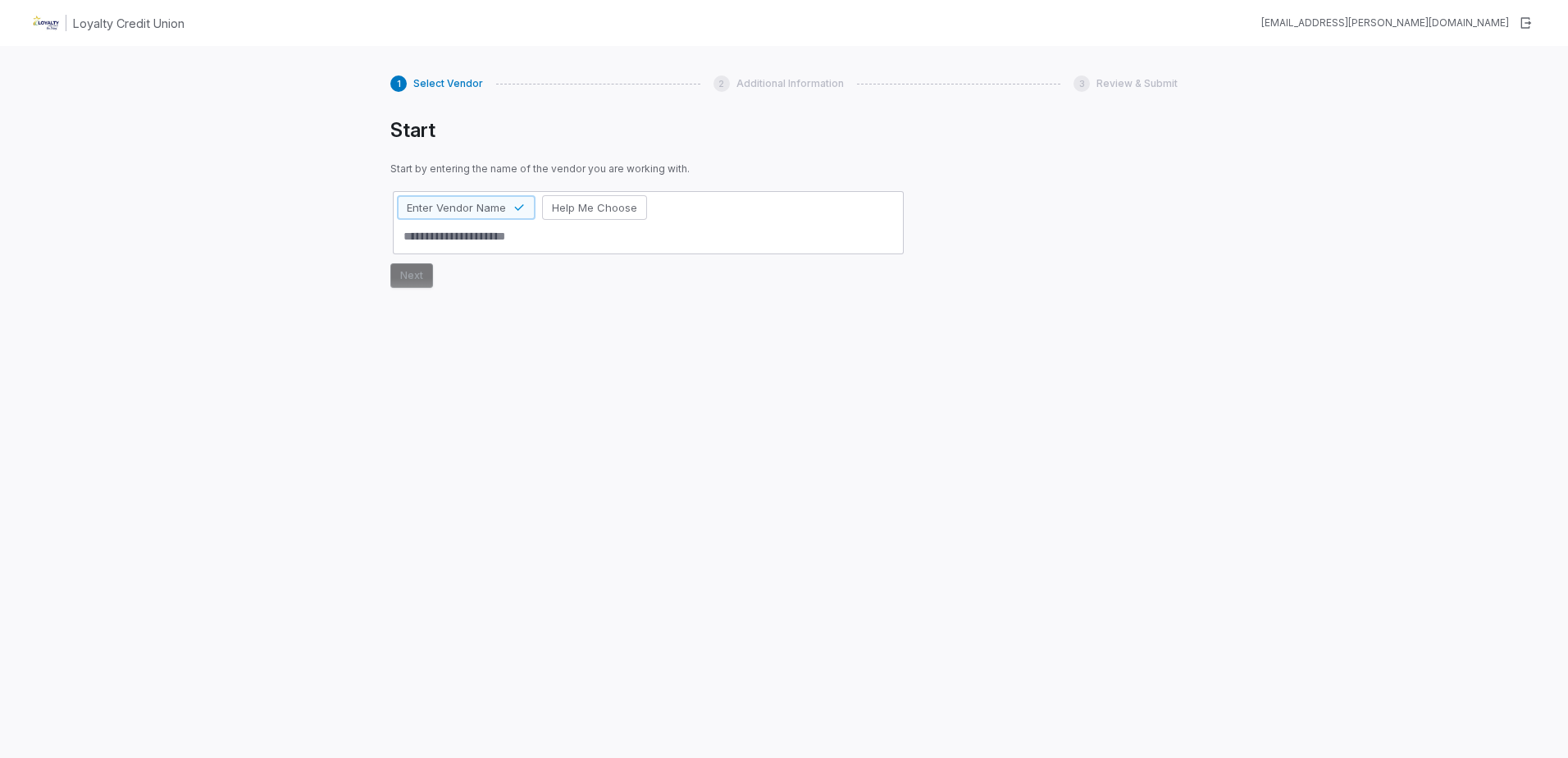
drag, startPoint x: 156, startPoint y: 31, endPoint x: 139, endPoint y: 26, distance: 17.7
click at [155, 29] on h1 "Loyalty Credit Union" at bounding box center [128, 23] width 111 height 17
click at [1485, 27] on div "alexsis.huffman@loyaltycu.org" at bounding box center [1385, 23] width 247 height 13
click at [1525, 23] on icon "button" at bounding box center [1525, 23] width 13 height 13
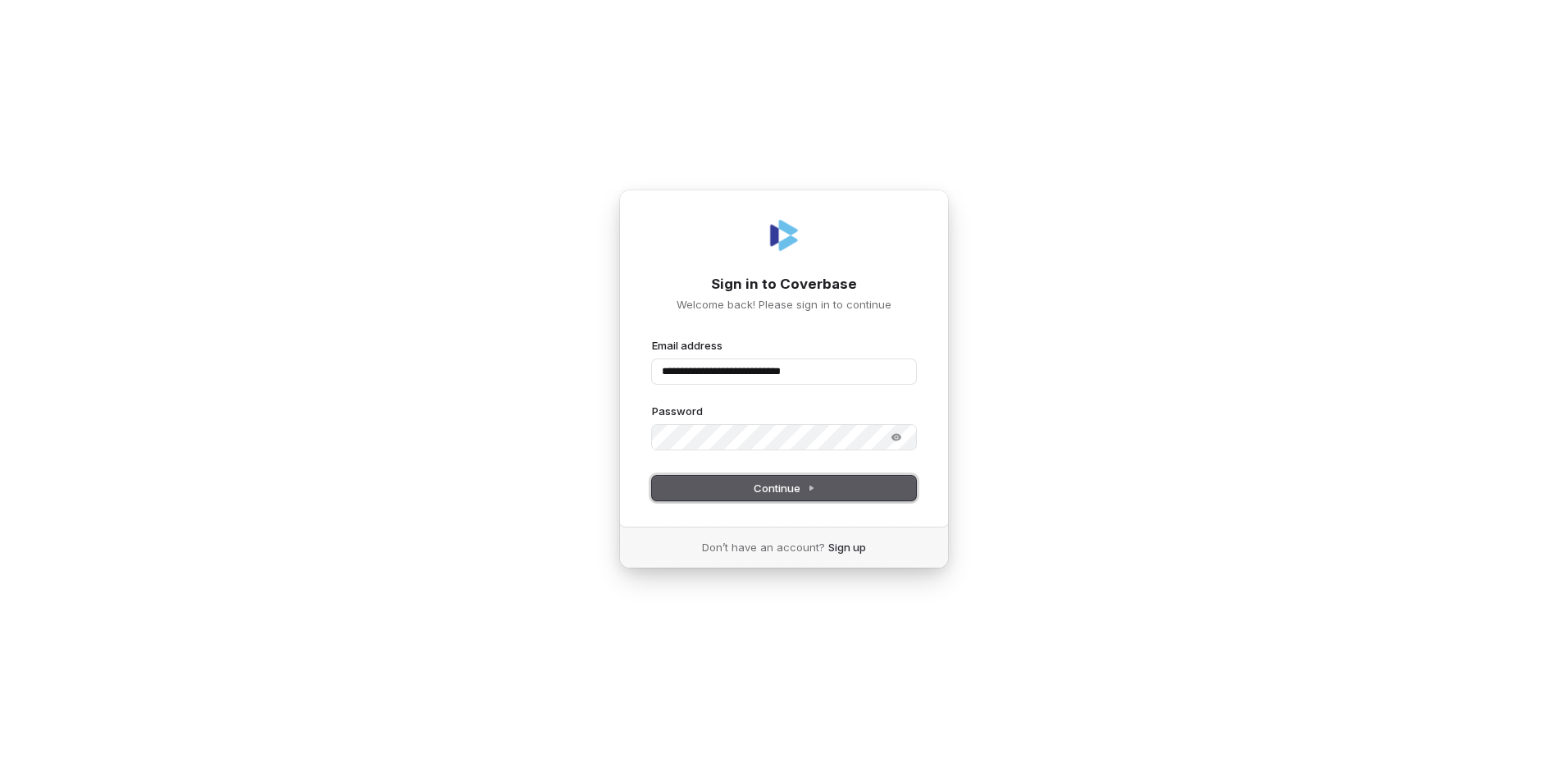
click at [775, 488] on span "Continue" at bounding box center [784, 487] width 61 height 14
type input "**********"
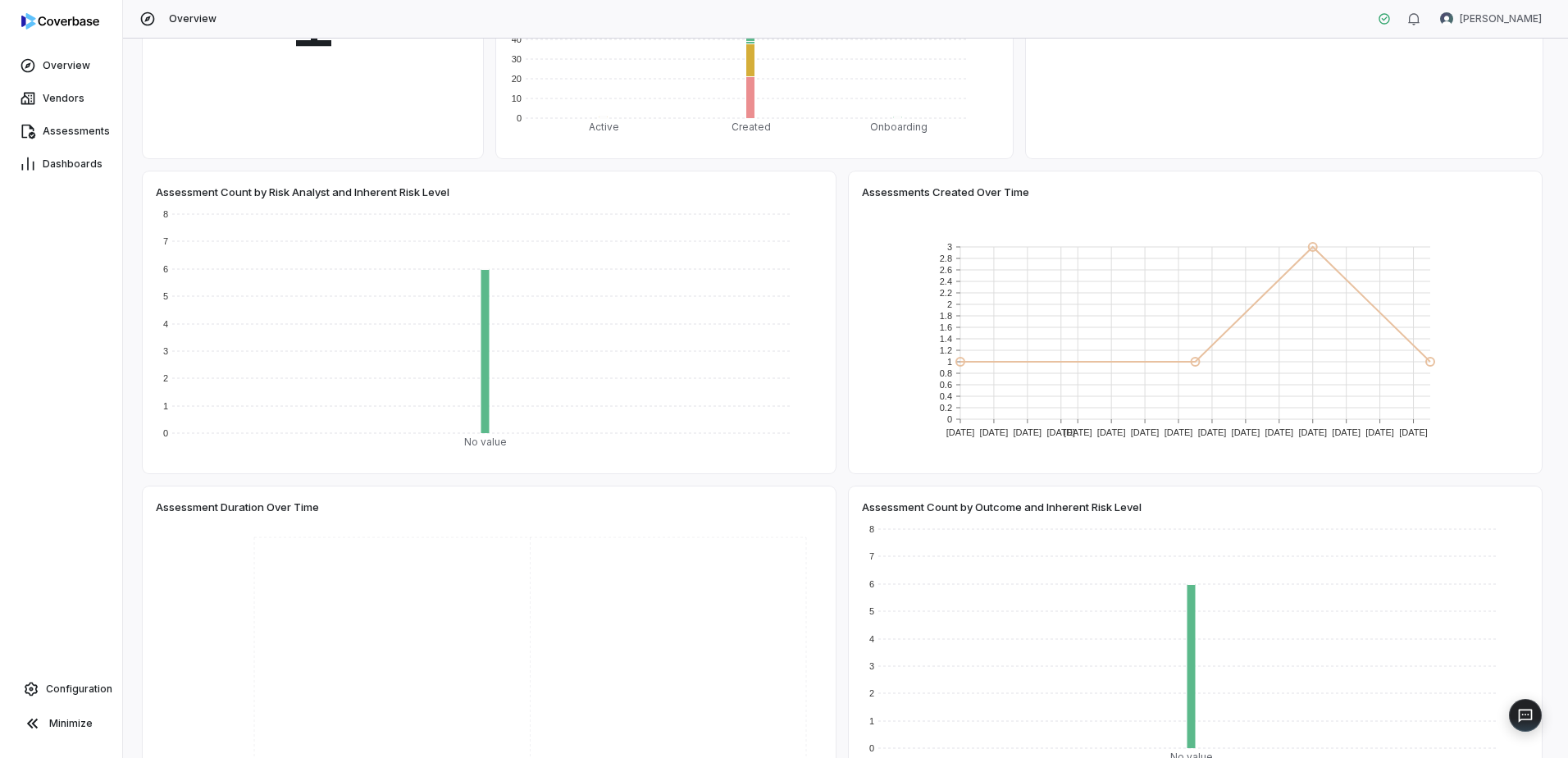
scroll to position [329, 0]
